Goal: Information Seeking & Learning: Learn about a topic

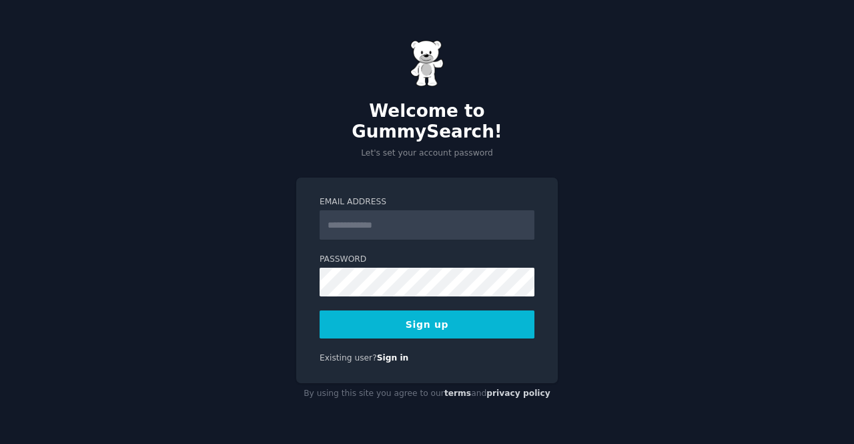
click at [447, 223] on input "Email Address" at bounding box center [427, 224] width 215 height 29
type input "**********"
click at [447, 322] on button "Sign up" at bounding box center [427, 324] width 215 height 28
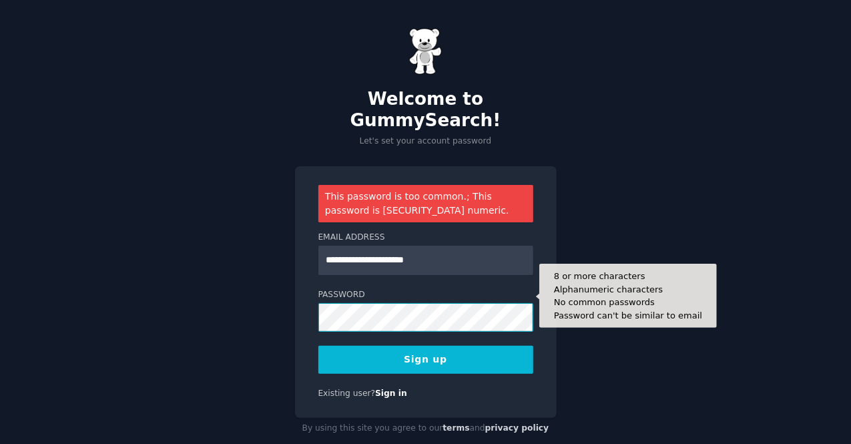
click at [250, 270] on div "**********" at bounding box center [425, 233] width 851 height 467
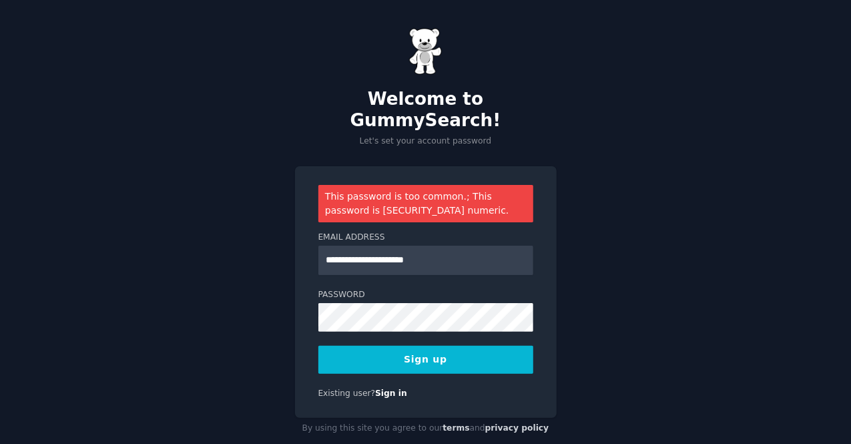
click at [355, 346] on button "Sign up" at bounding box center [425, 360] width 215 height 28
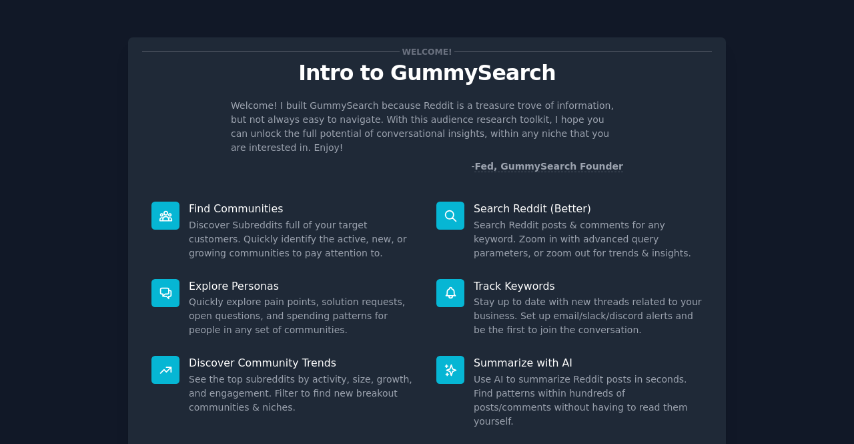
scroll to position [77, 0]
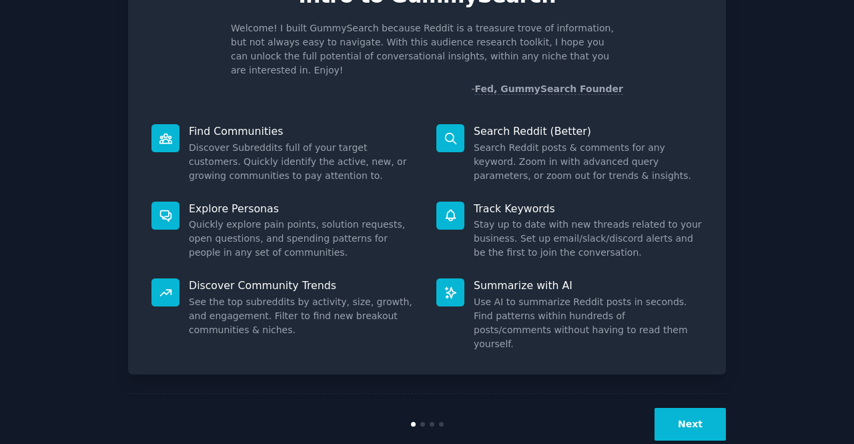
click at [686, 408] on button "Next" at bounding box center [690, 424] width 71 height 33
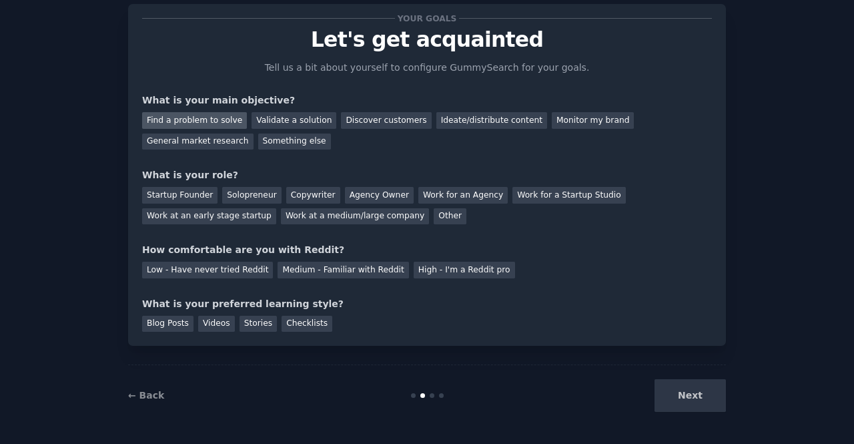
click at [194, 123] on div "Find a problem to solve" at bounding box center [194, 120] width 105 height 17
click at [436, 115] on div "Ideate/distribute content" at bounding box center [491, 120] width 111 height 17
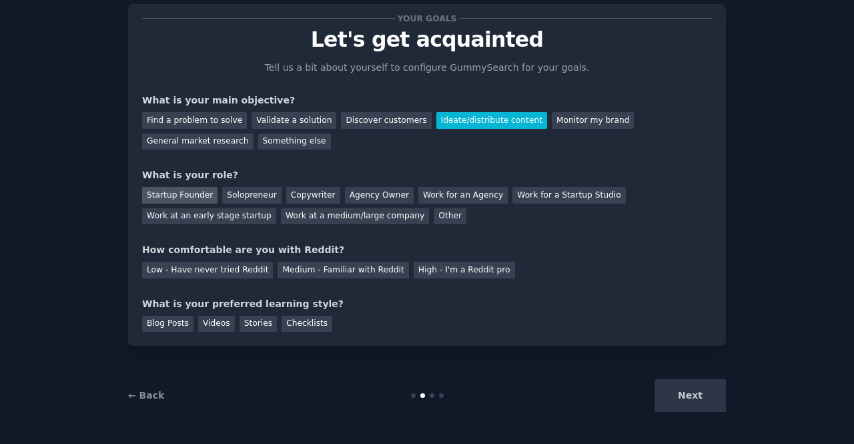
click at [192, 192] on div "Startup Founder" at bounding box center [179, 195] width 75 height 17
click at [235, 192] on div "Solopreneur" at bounding box center [251, 195] width 59 height 17
click at [685, 402] on div "Next" at bounding box center [627, 395] width 200 height 33
click at [682, 404] on div "Next" at bounding box center [627, 395] width 200 height 33
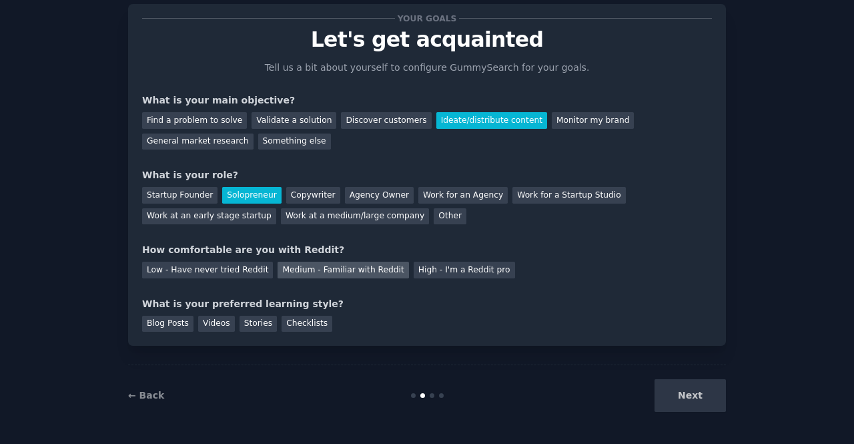
click at [290, 275] on div "Medium - Familiar with Reddit" at bounding box center [343, 270] width 131 height 17
click at [240, 324] on div "Stories" at bounding box center [258, 324] width 37 height 17
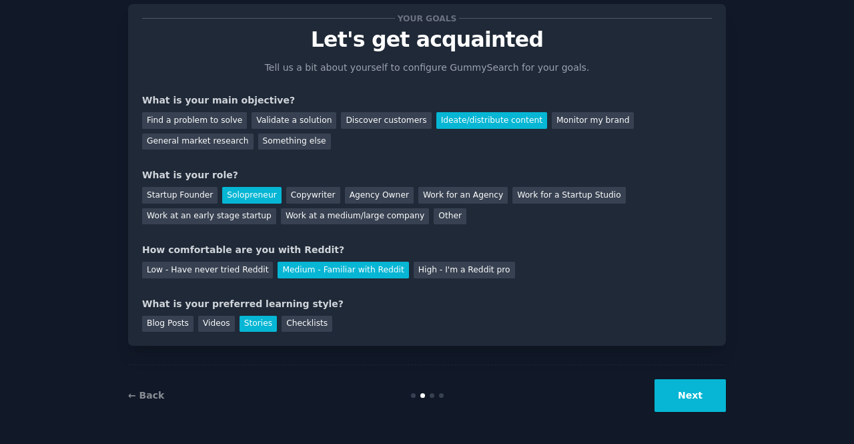
click at [667, 389] on button "Next" at bounding box center [690, 395] width 71 height 33
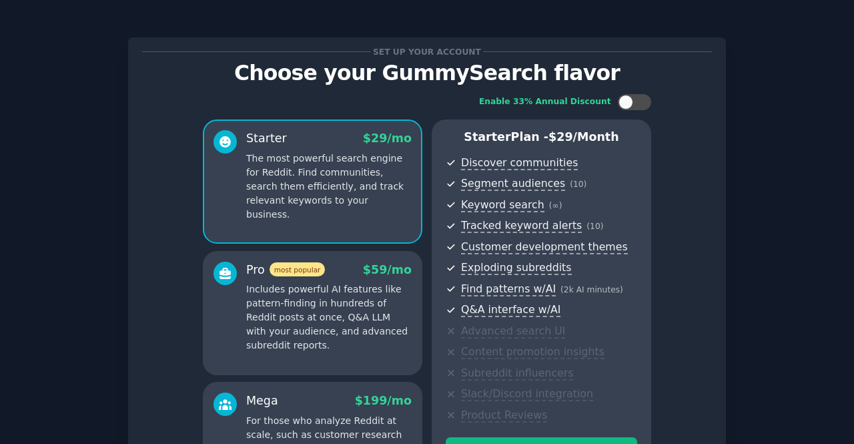
scroll to position [188, 0]
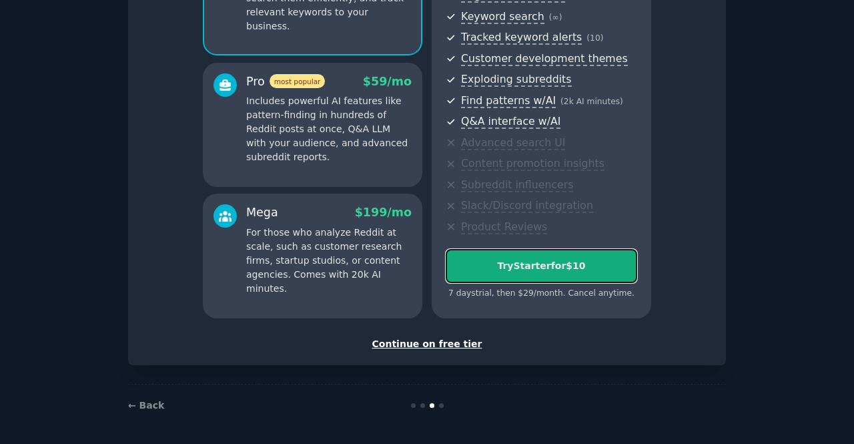
click at [553, 266] on div "Try Starter for $10" at bounding box center [541, 266] width 190 height 14
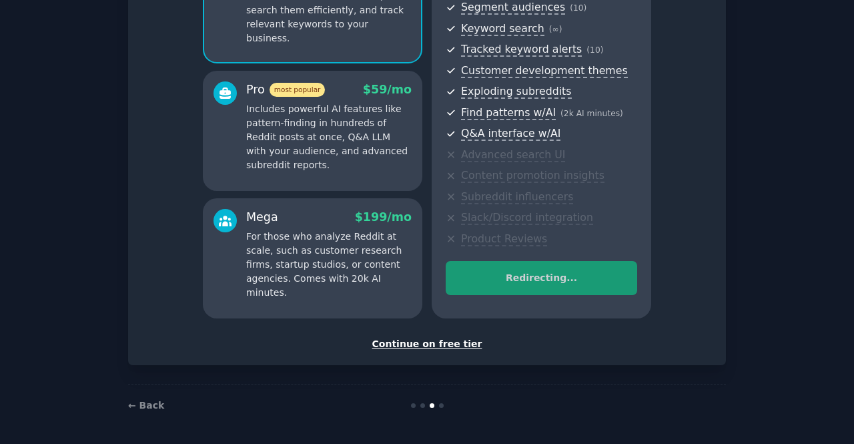
scroll to position [174, 0]
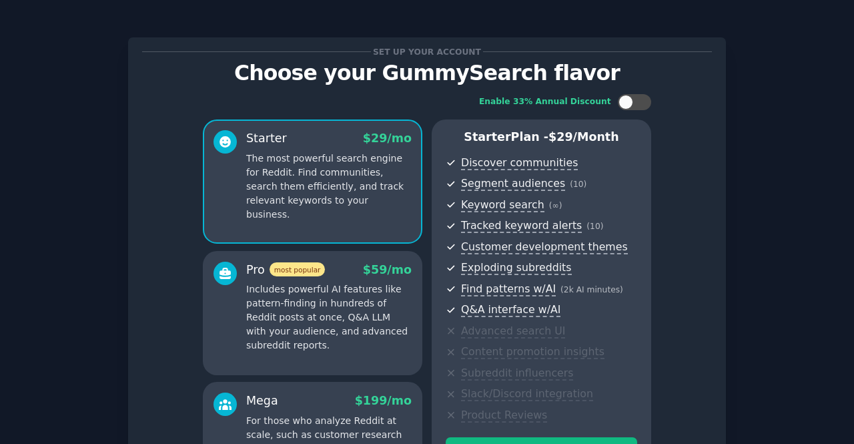
scroll to position [188, 0]
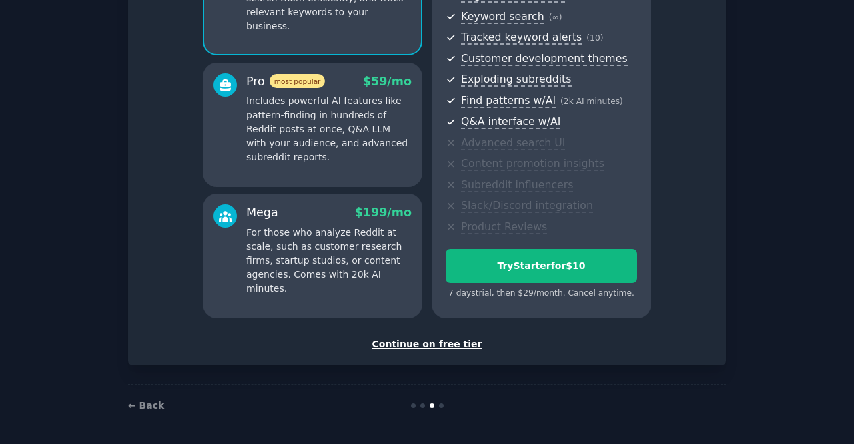
click at [408, 349] on div "Continue on free tier" at bounding box center [427, 344] width 570 height 14
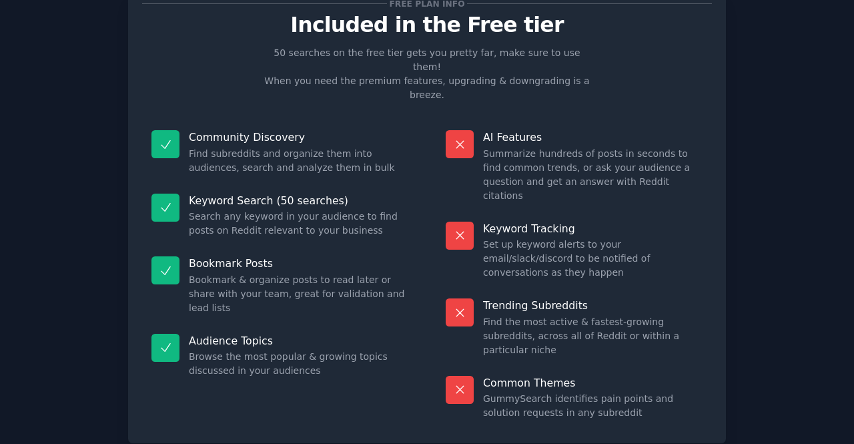
scroll to position [75, 0]
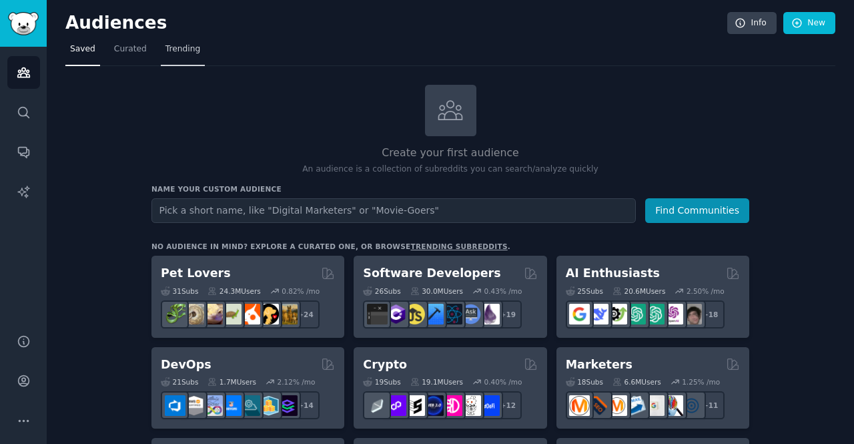
click at [177, 50] on span "Trending" at bounding box center [183, 49] width 35 height 12
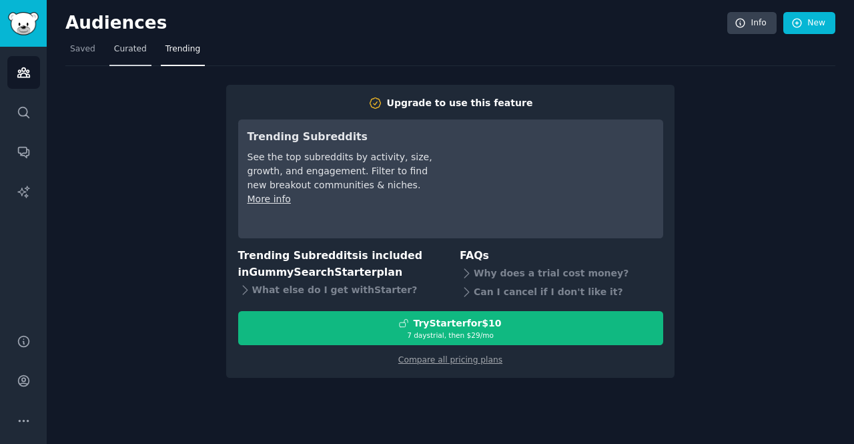
click at [124, 55] on link "Curated" at bounding box center [130, 52] width 42 height 27
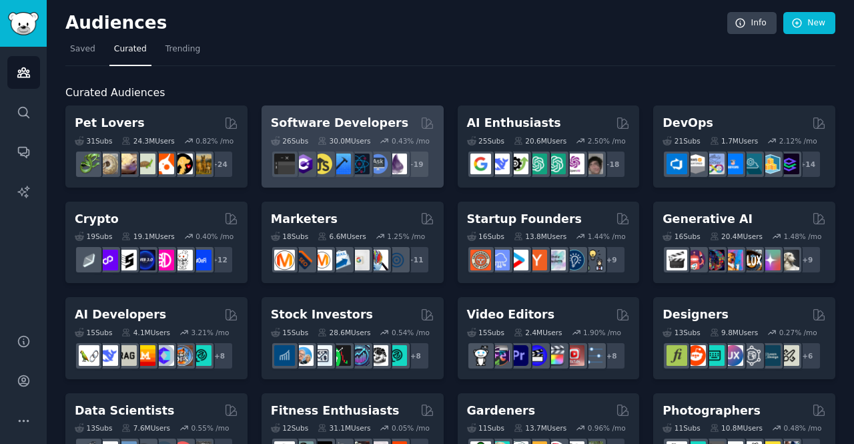
click at [335, 119] on h2 "Software Developers" at bounding box center [339, 123] width 137 height 17
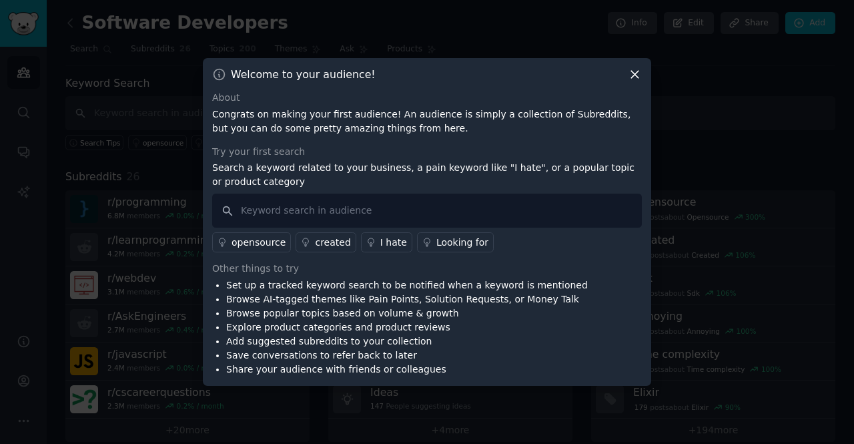
click at [439, 234] on link "Looking for" at bounding box center [455, 242] width 77 height 20
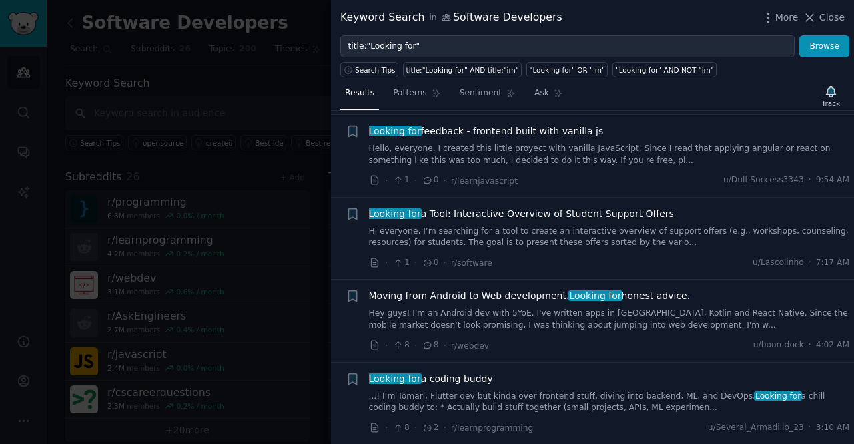
scroll to position [265, 0]
click at [419, 208] on span "Looking for a Tool: Interactive Overview of Student Support Offers" at bounding box center [521, 213] width 305 height 14
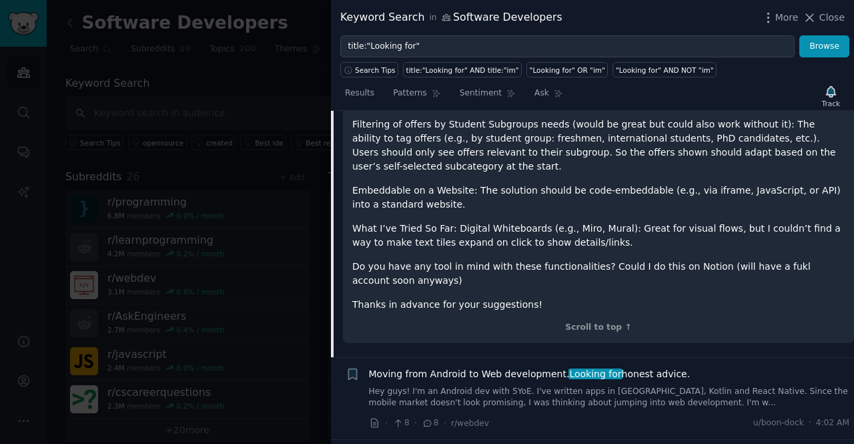
scroll to position [623, 0]
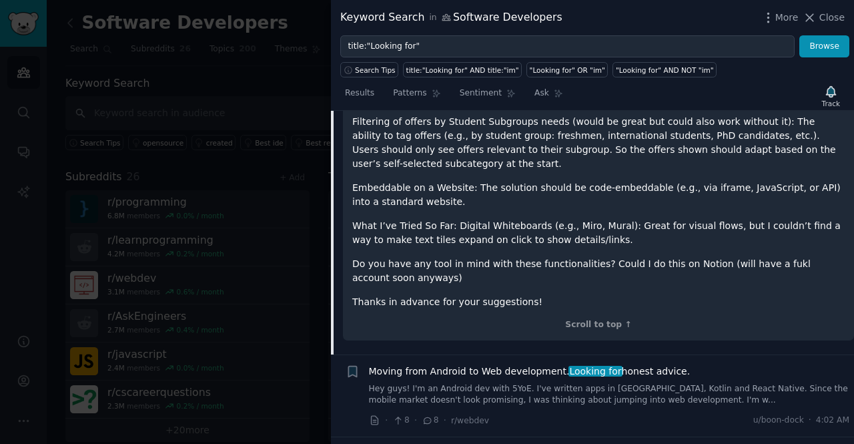
click at [166, 164] on div at bounding box center [427, 222] width 854 height 444
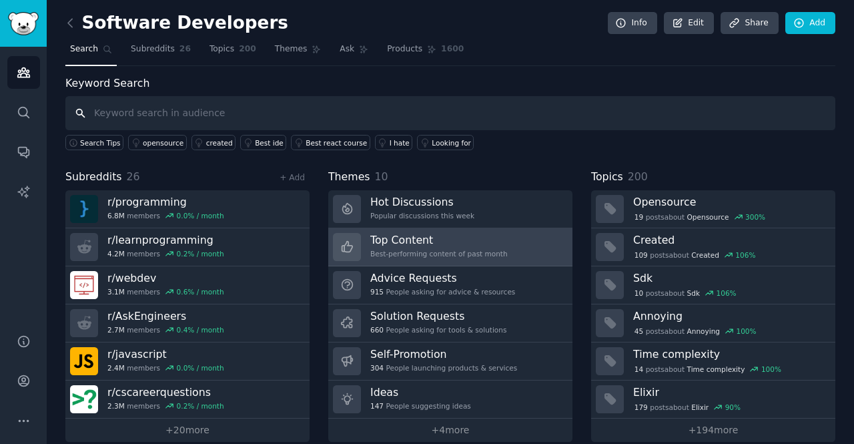
scroll to position [13, 0]
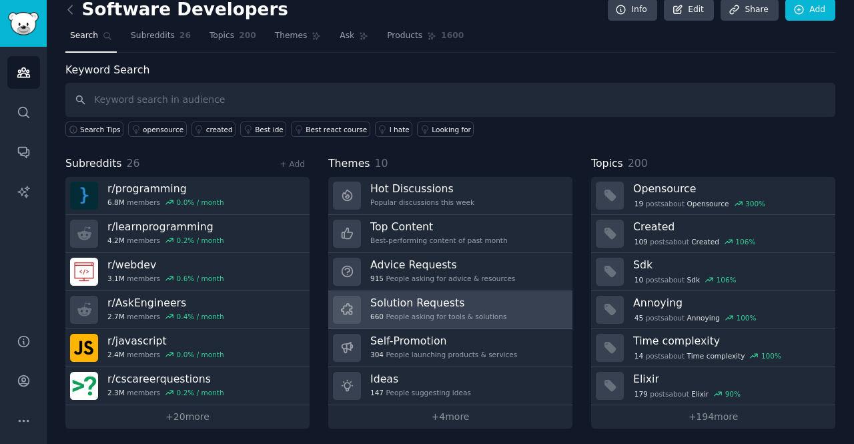
click at [408, 312] on div "660 People asking for tools & solutions" at bounding box center [438, 316] width 136 height 9
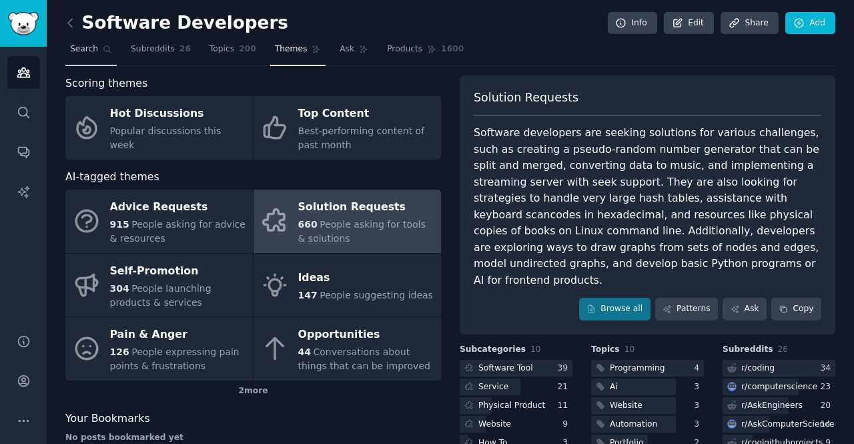
click at [83, 47] on span "Search" at bounding box center [84, 49] width 28 height 12
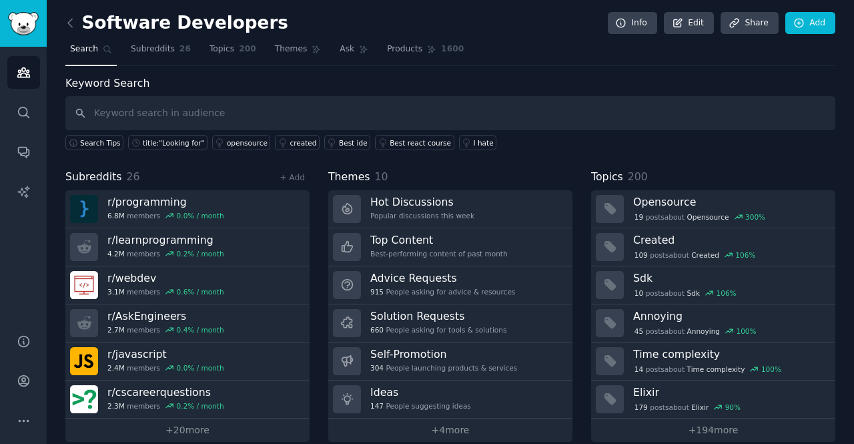
click at [120, 43] on nav "Search Subreddits 26 Topics 200 Themes Ask Products 1600" at bounding box center [450, 52] width 770 height 27
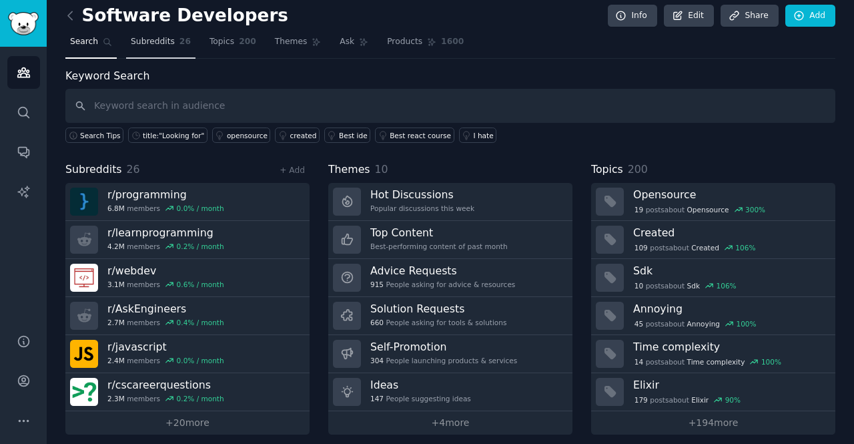
scroll to position [13, 0]
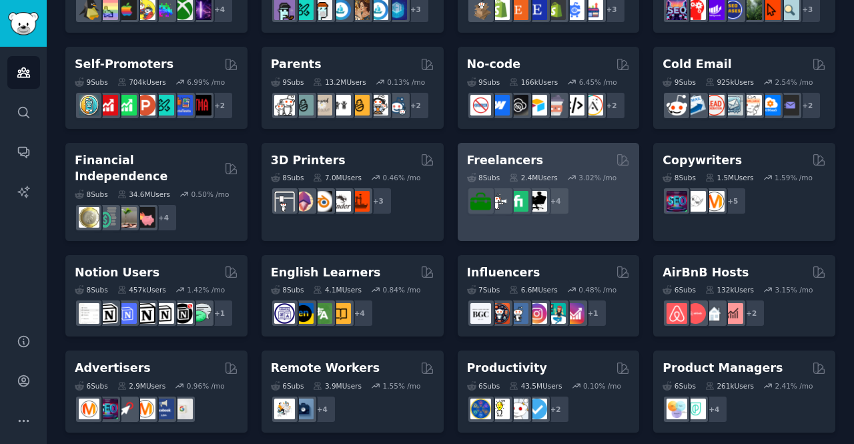
scroll to position [609, 0]
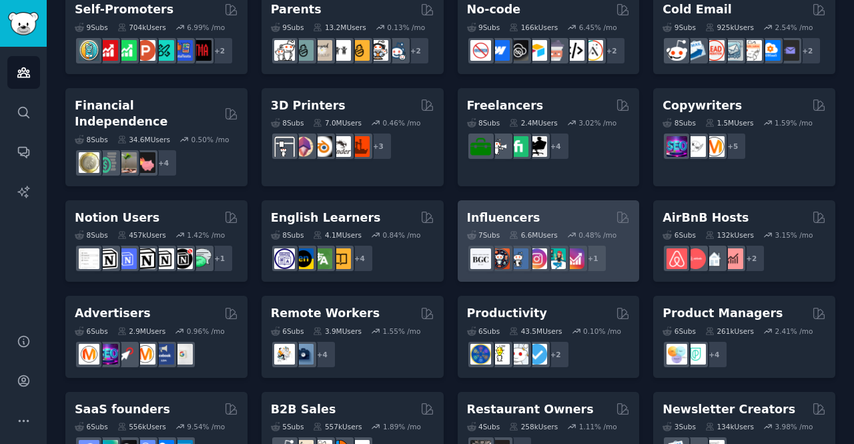
click at [532, 226] on div "7 Sub s 6.6M Users 0.48 % /mo r/BeautyGuruChatter + 1" at bounding box center [549, 249] width 164 height 47
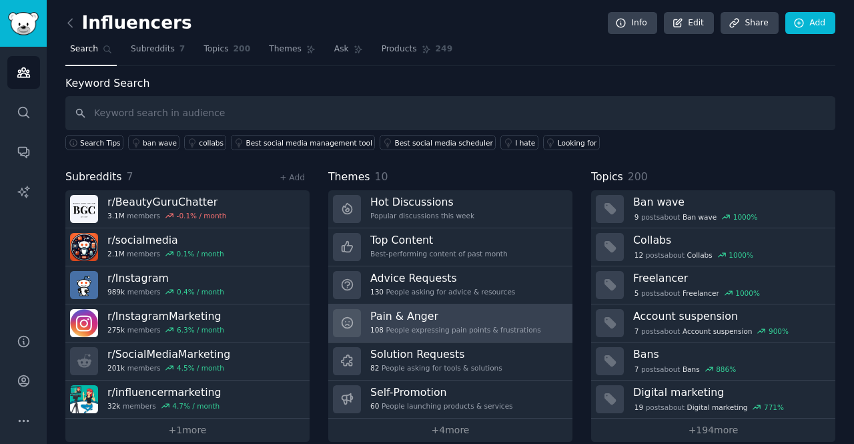
click at [419, 327] on div "108 People expressing pain points & frustrations" at bounding box center [455, 329] width 171 height 9
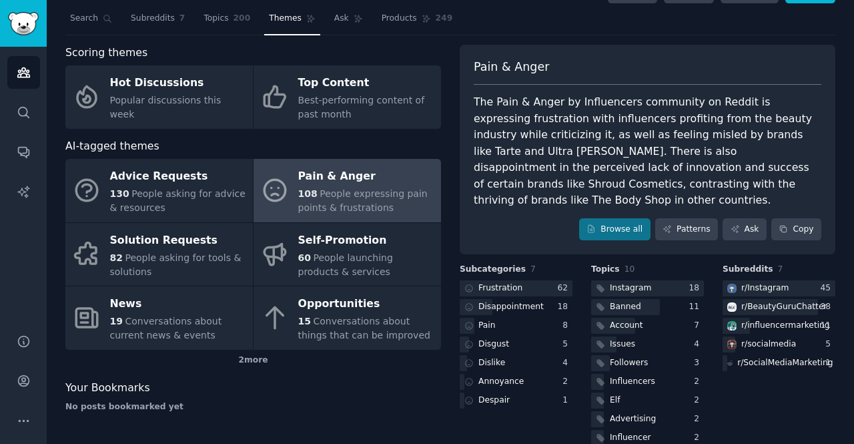
scroll to position [55, 0]
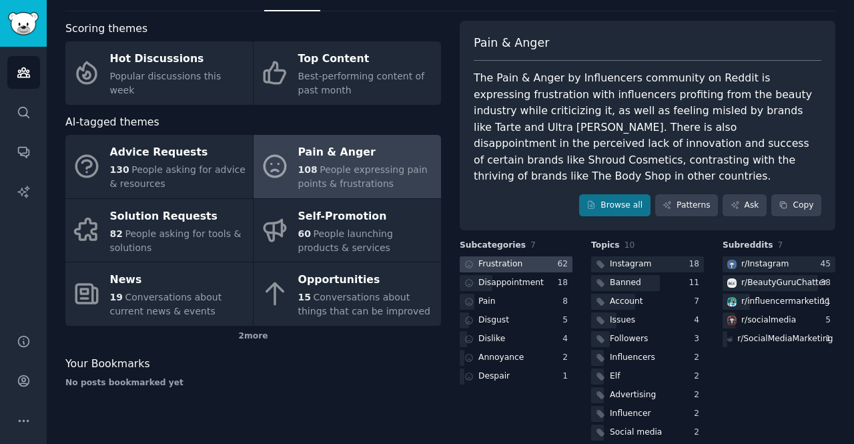
click at [520, 256] on div at bounding box center [516, 264] width 113 height 17
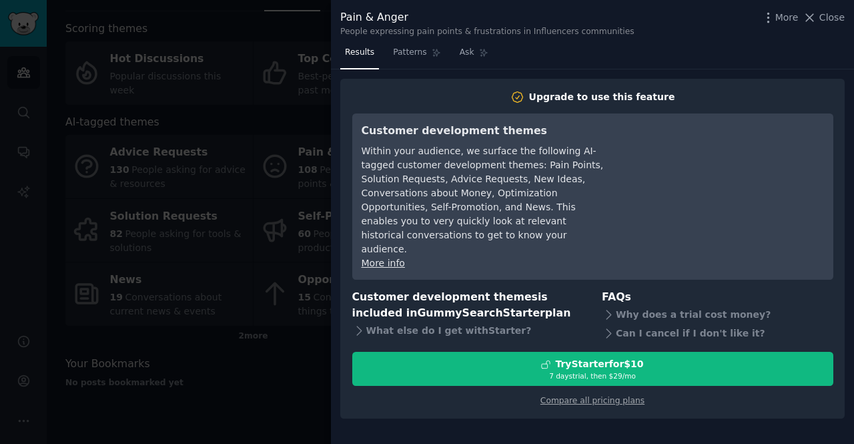
click at [316, 178] on div at bounding box center [427, 222] width 854 height 444
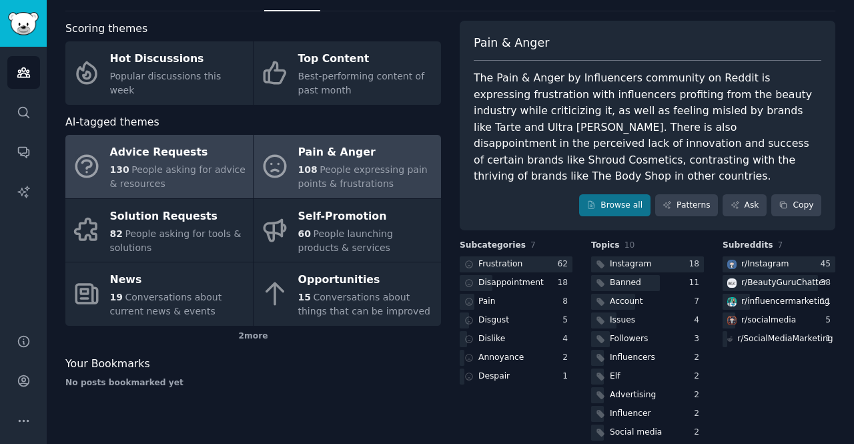
click at [176, 170] on span "People asking for advice & resources" at bounding box center [177, 176] width 135 height 25
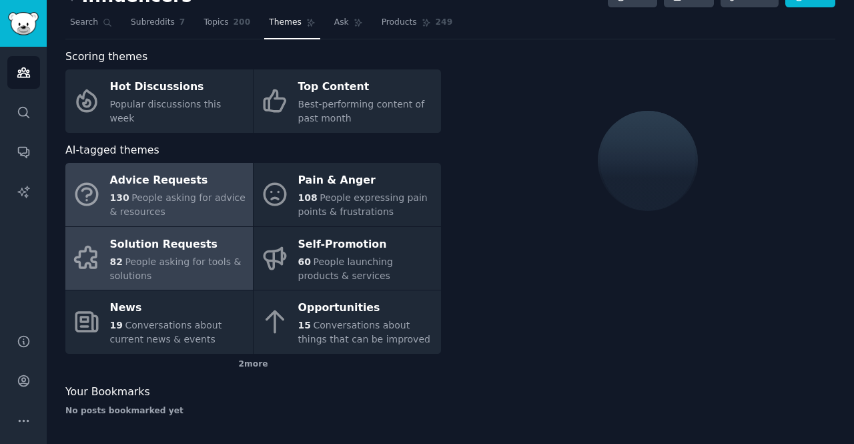
click at [208, 245] on div "Solution Requests" at bounding box center [178, 244] width 136 height 21
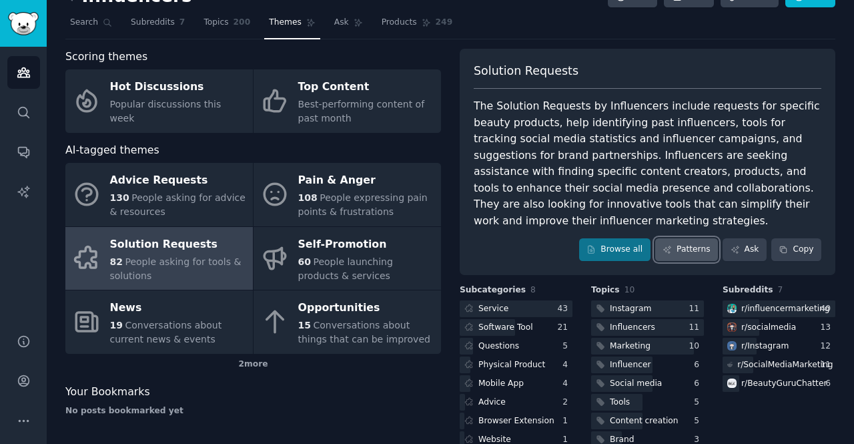
click at [672, 248] on icon at bounding box center [667, 249] width 9 height 9
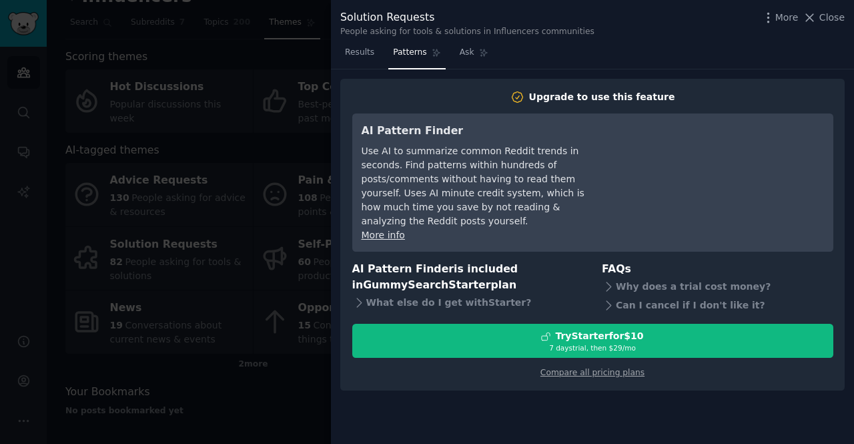
click at [249, 248] on div at bounding box center [427, 222] width 854 height 444
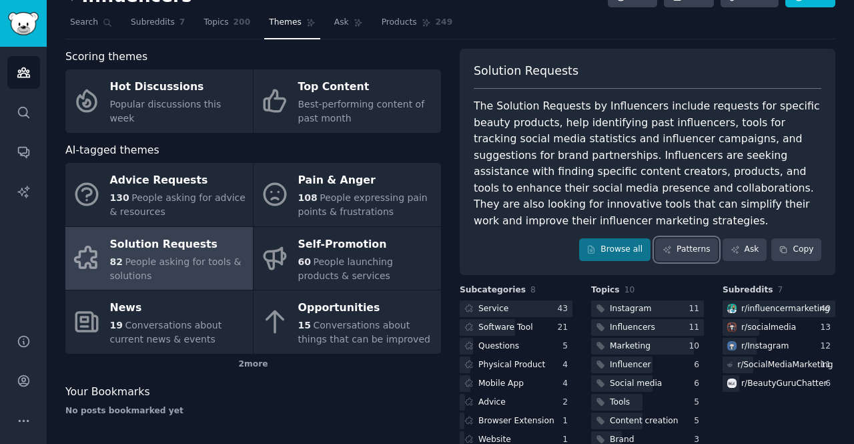
scroll to position [87, 0]
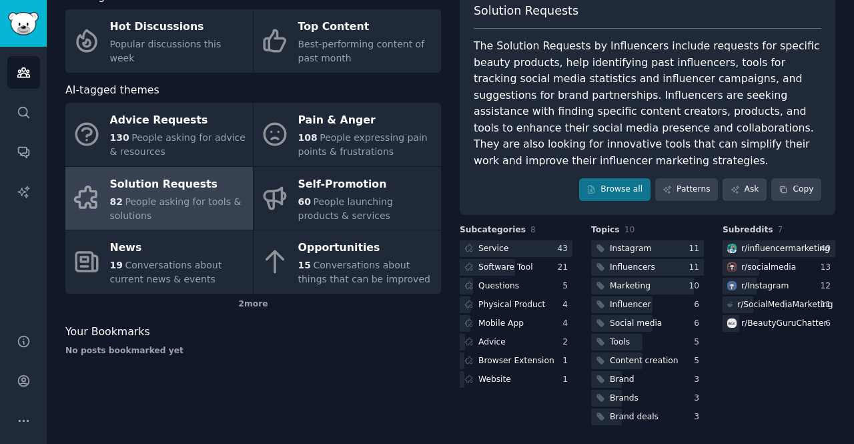
click at [741, 226] on span "Subreddits" at bounding box center [748, 230] width 51 height 12
click at [602, 225] on span "Topics" at bounding box center [605, 230] width 29 height 12
click at [746, 266] on div "r/ socialmedia" at bounding box center [768, 268] width 55 height 12
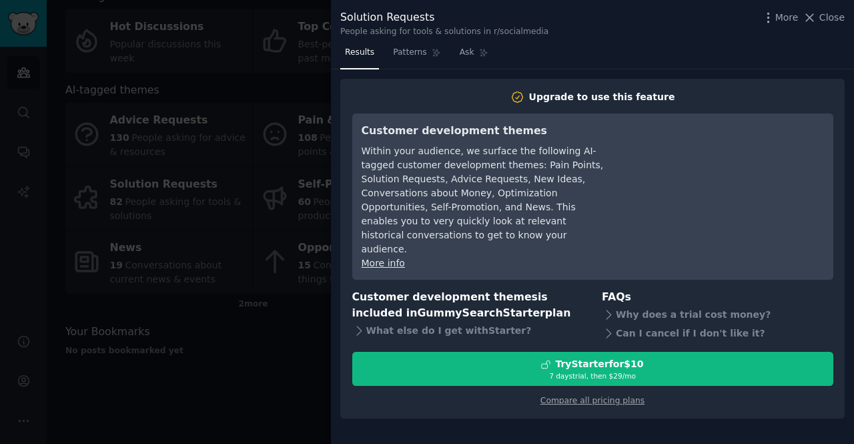
click at [106, 149] on div at bounding box center [427, 222] width 854 height 444
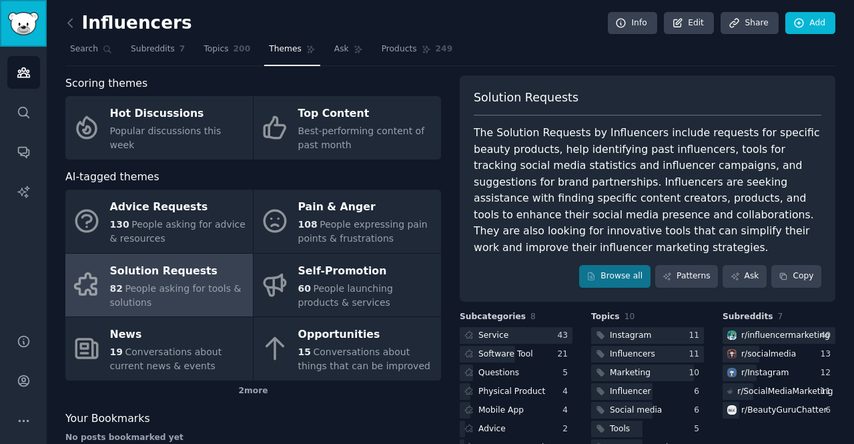
click at [45, 14] on link "Sidebar" at bounding box center [23, 23] width 47 height 47
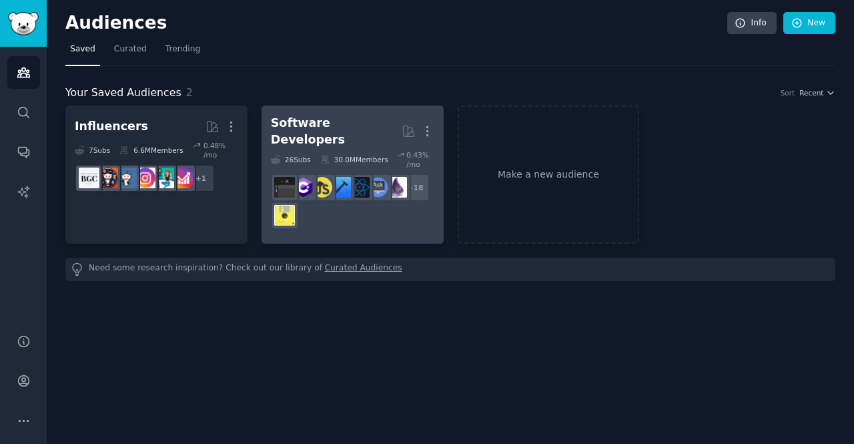
click at [336, 126] on div "Software Developers" at bounding box center [336, 131] width 131 height 33
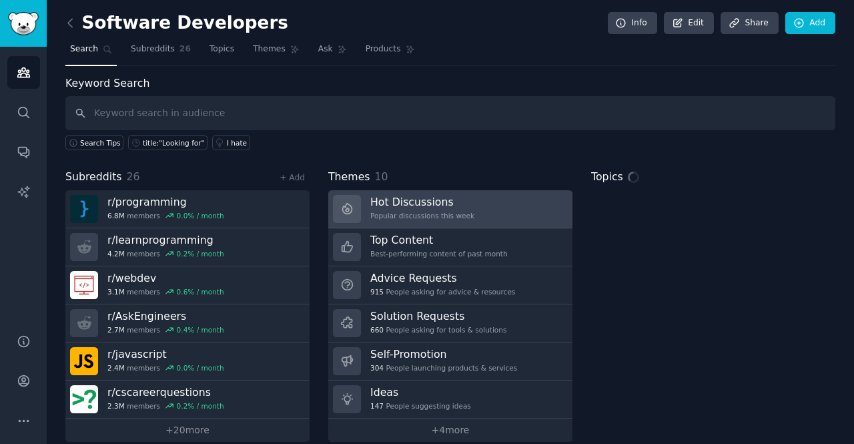
click at [405, 214] on div "Popular discussions this week" at bounding box center [422, 215] width 104 height 9
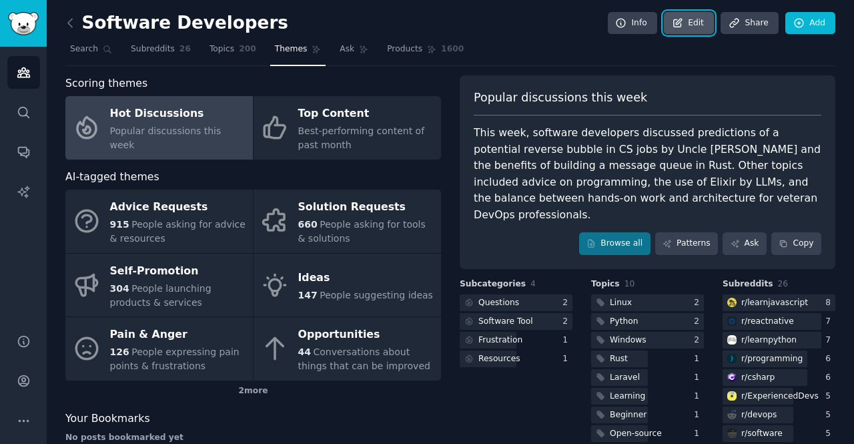
click at [689, 22] on link "Edit" at bounding box center [689, 23] width 50 height 23
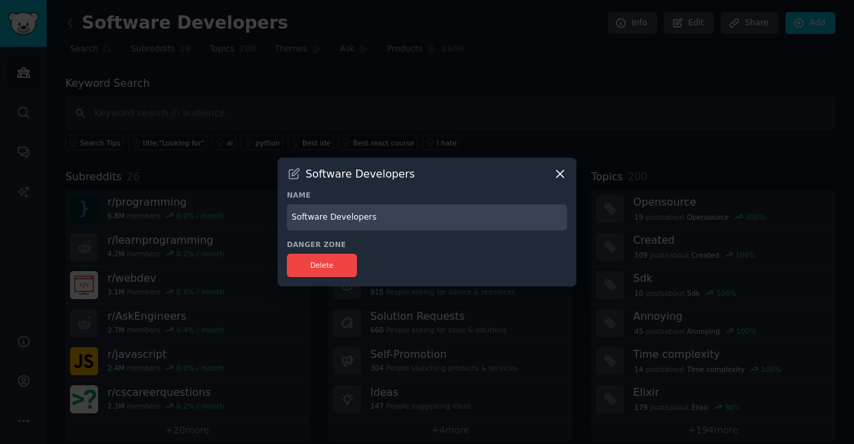
click at [565, 173] on icon at bounding box center [560, 174] width 14 height 14
